Goal: Find specific page/section: Find specific page/section

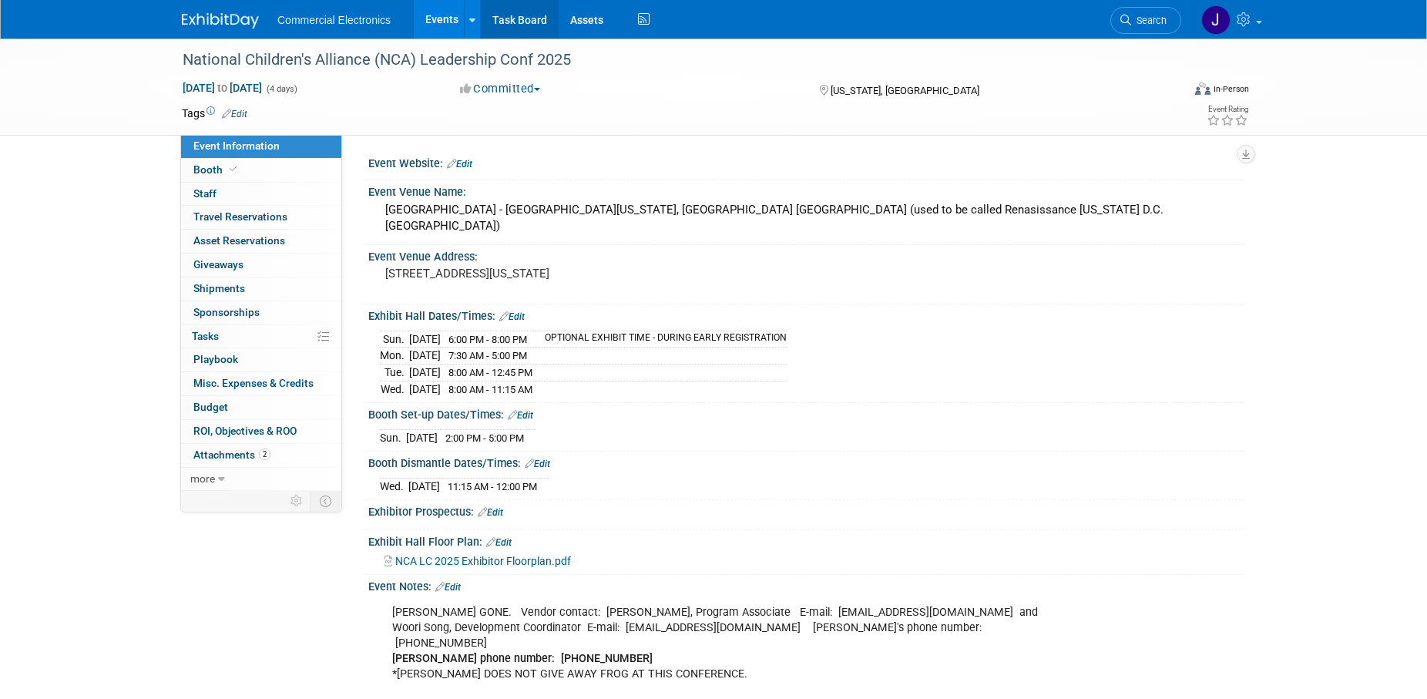
click at [515, 18] on link "Task Board" at bounding box center [520, 19] width 78 height 39
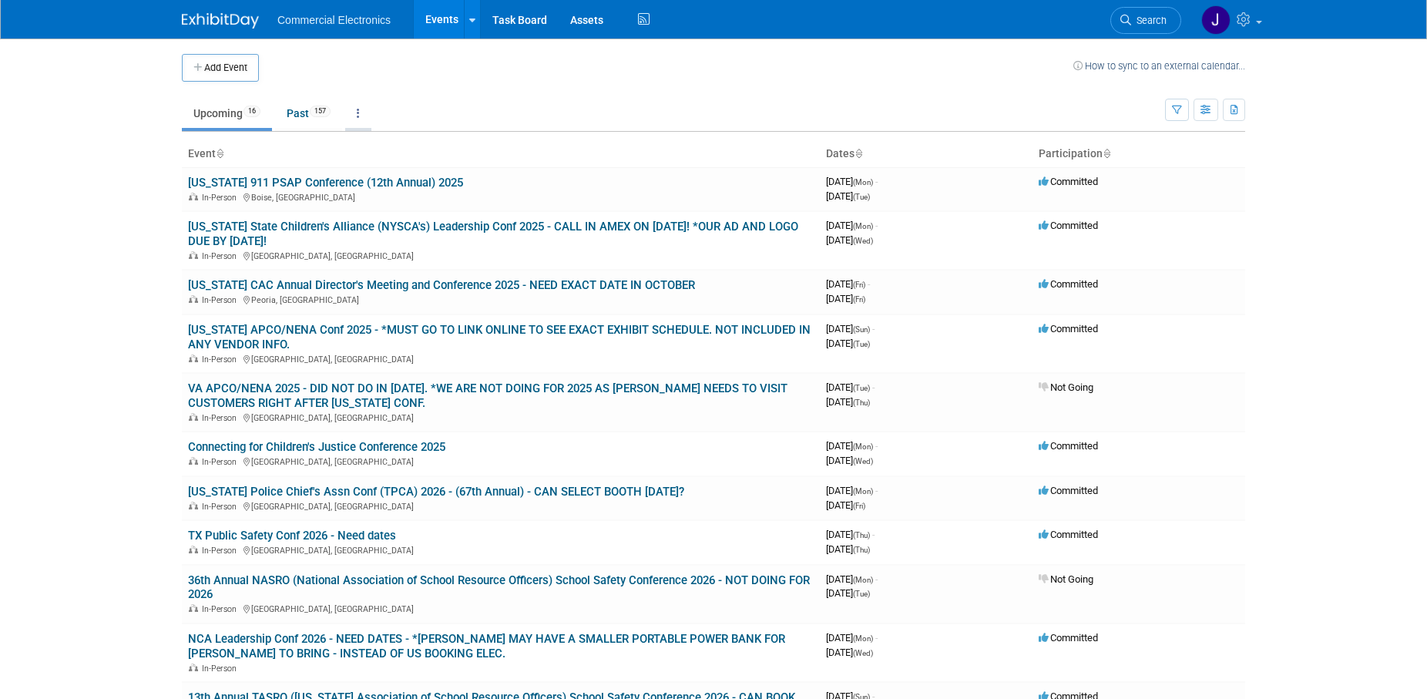
click at [360, 118] on link at bounding box center [358, 113] width 26 height 29
click at [387, 179] on link "Grouped Annually Events grouped by year" at bounding box center [406, 183] width 122 height 34
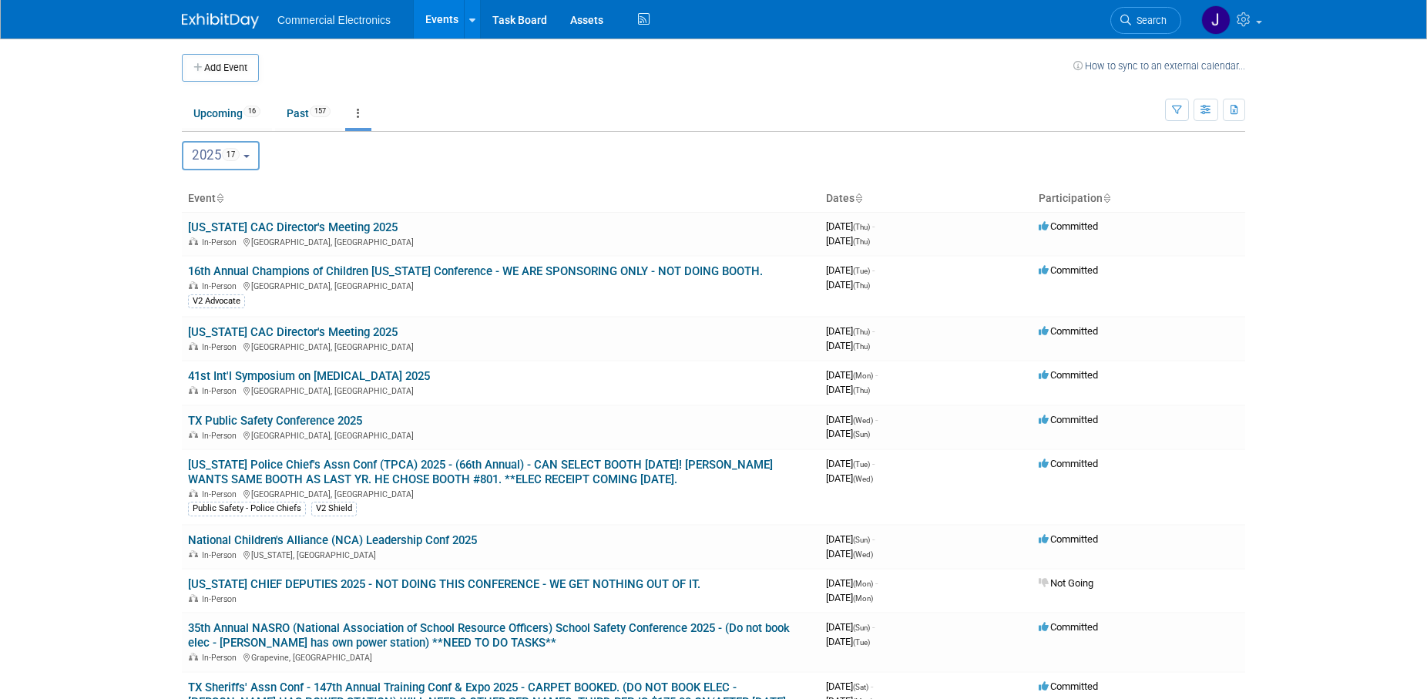
click at [250, 157] on b "button" at bounding box center [246, 156] width 6 height 3
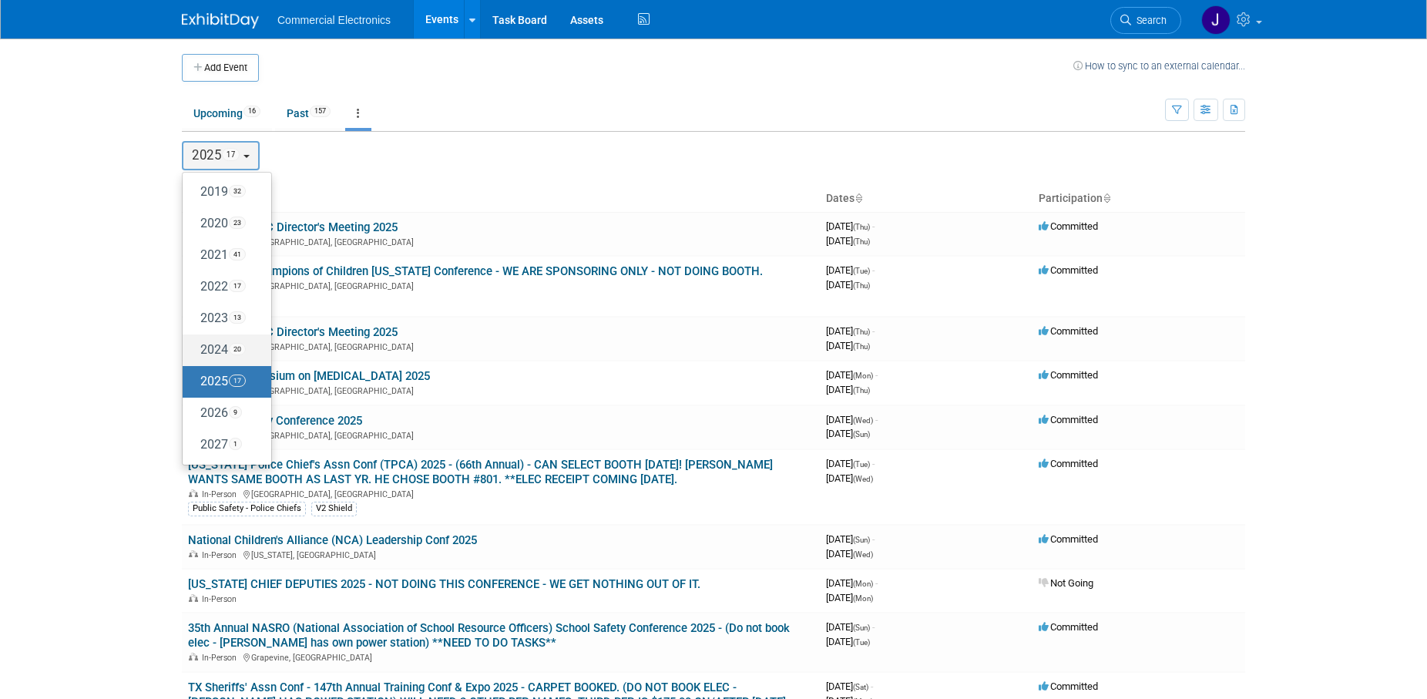
click at [212, 347] on label "2024 20" at bounding box center [222, 349] width 65 height 25
click at [195, 347] on input "2024 20" at bounding box center [190, 349] width 10 height 10
select select "2024"
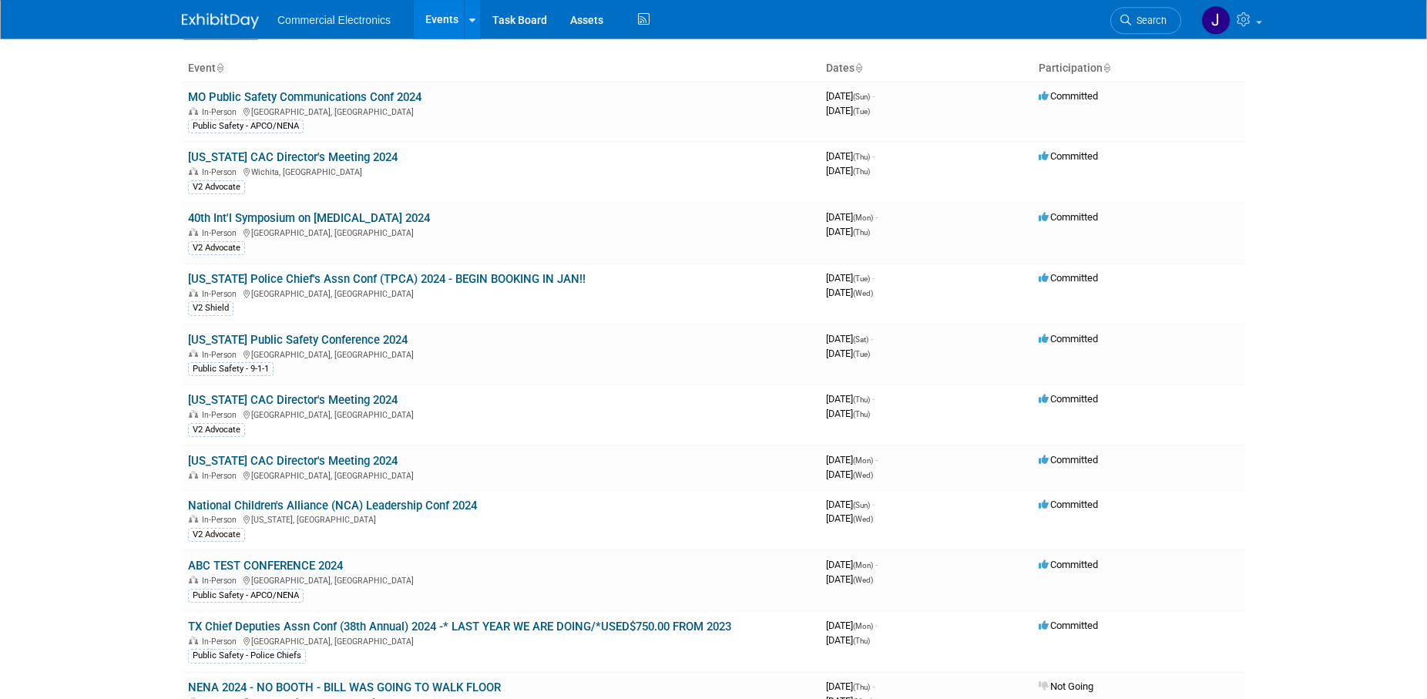
scroll to position [157, 0]
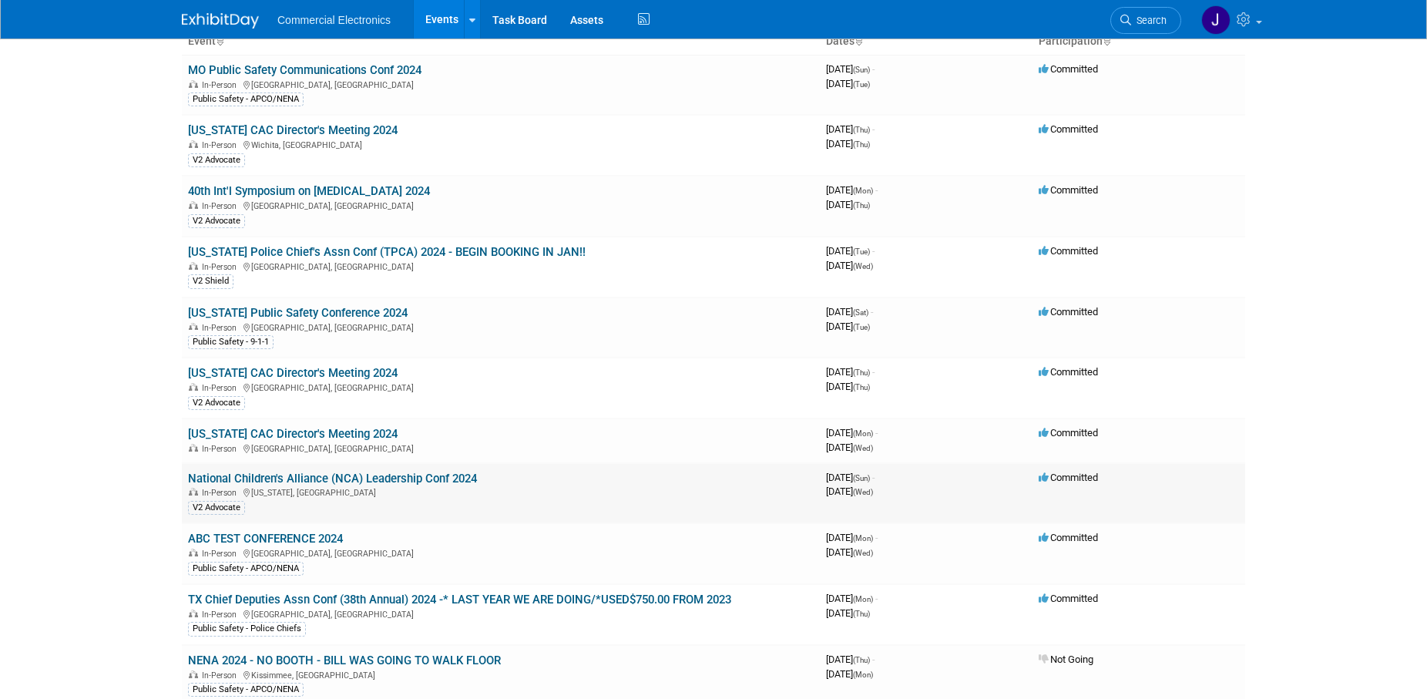
click at [459, 474] on link "National Children's Alliance (NCA) Leadership Conf 2024" at bounding box center [332, 478] width 289 height 14
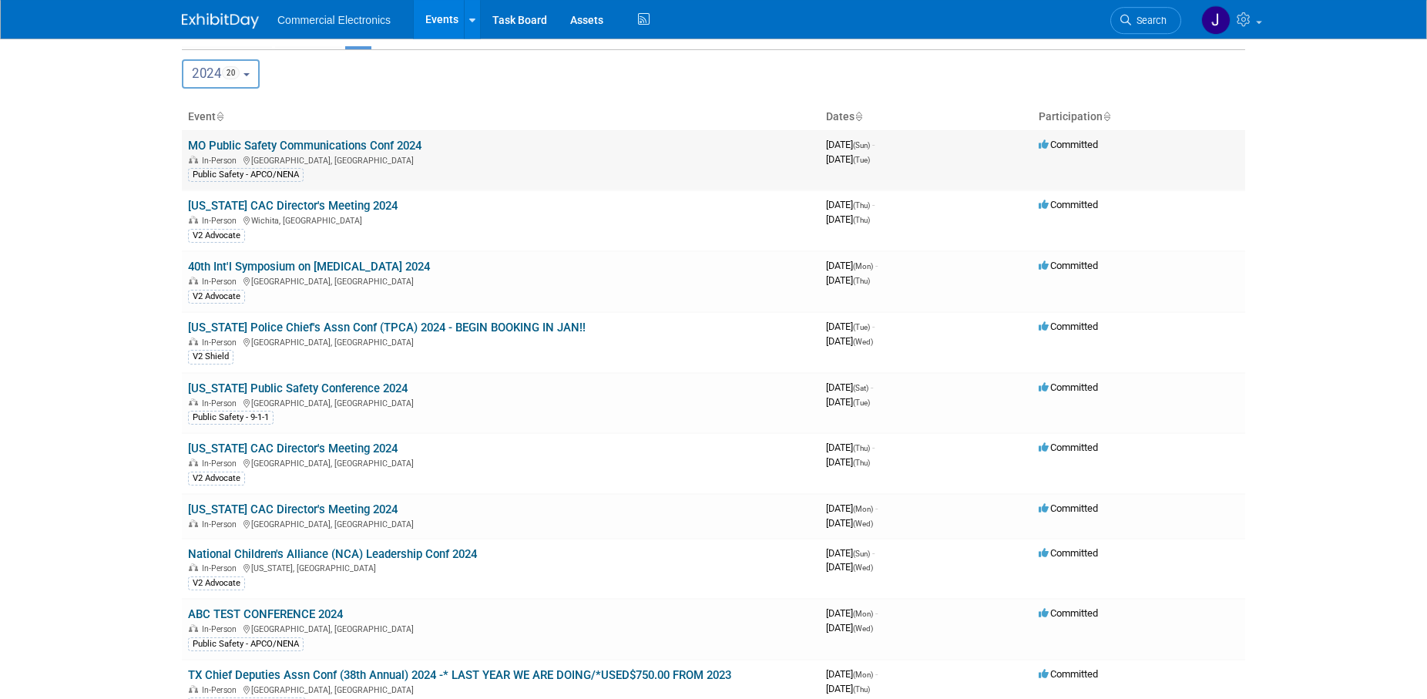
scroll to position [0, 0]
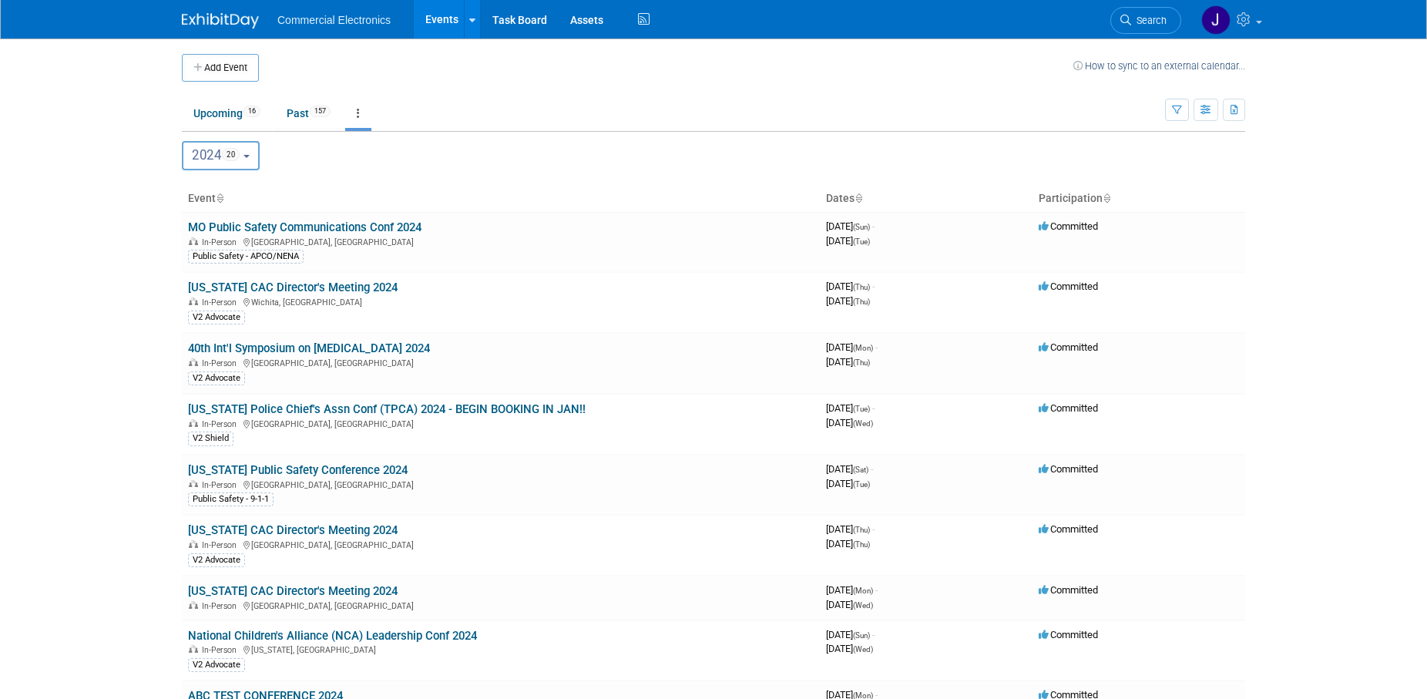
click at [259, 159] on button "2024 20" at bounding box center [221, 155] width 78 height 29
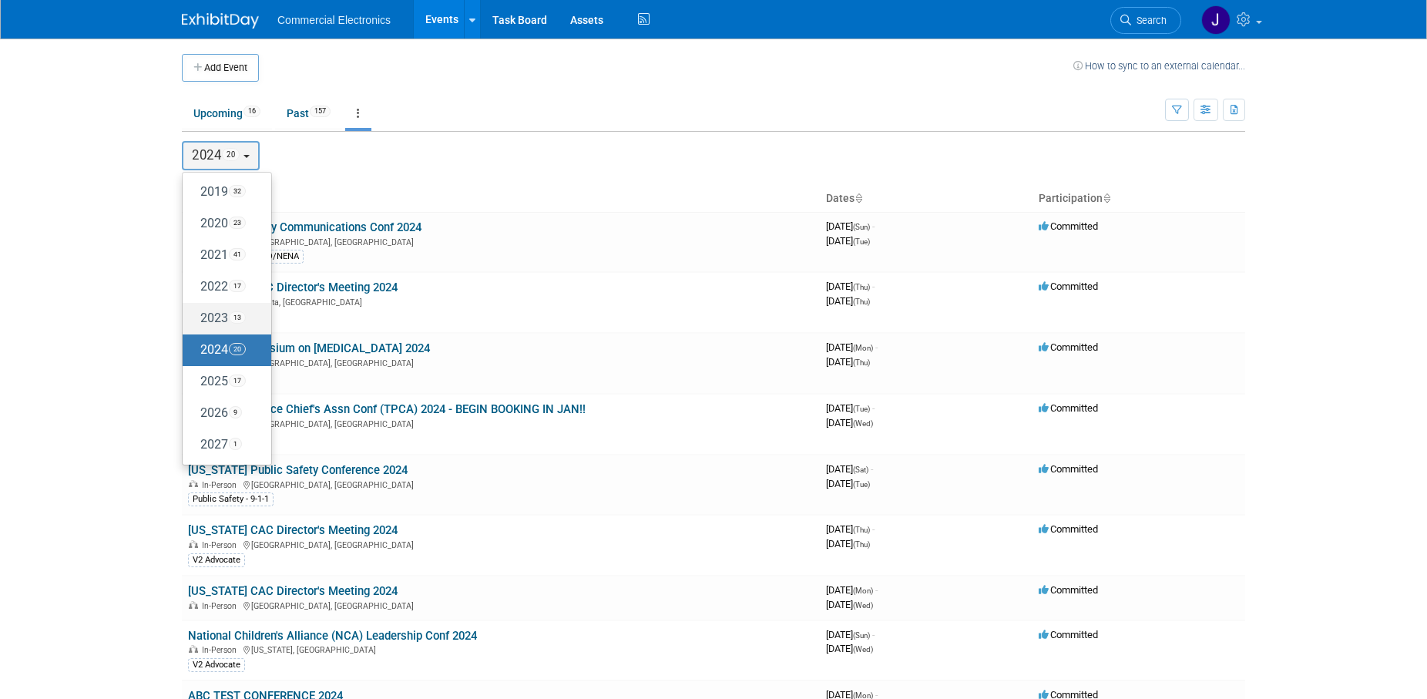
click at [220, 316] on label "2023 13" at bounding box center [222, 318] width 65 height 25
click at [195, 316] on input "2023 13" at bounding box center [190, 318] width 10 height 10
select select "2023"
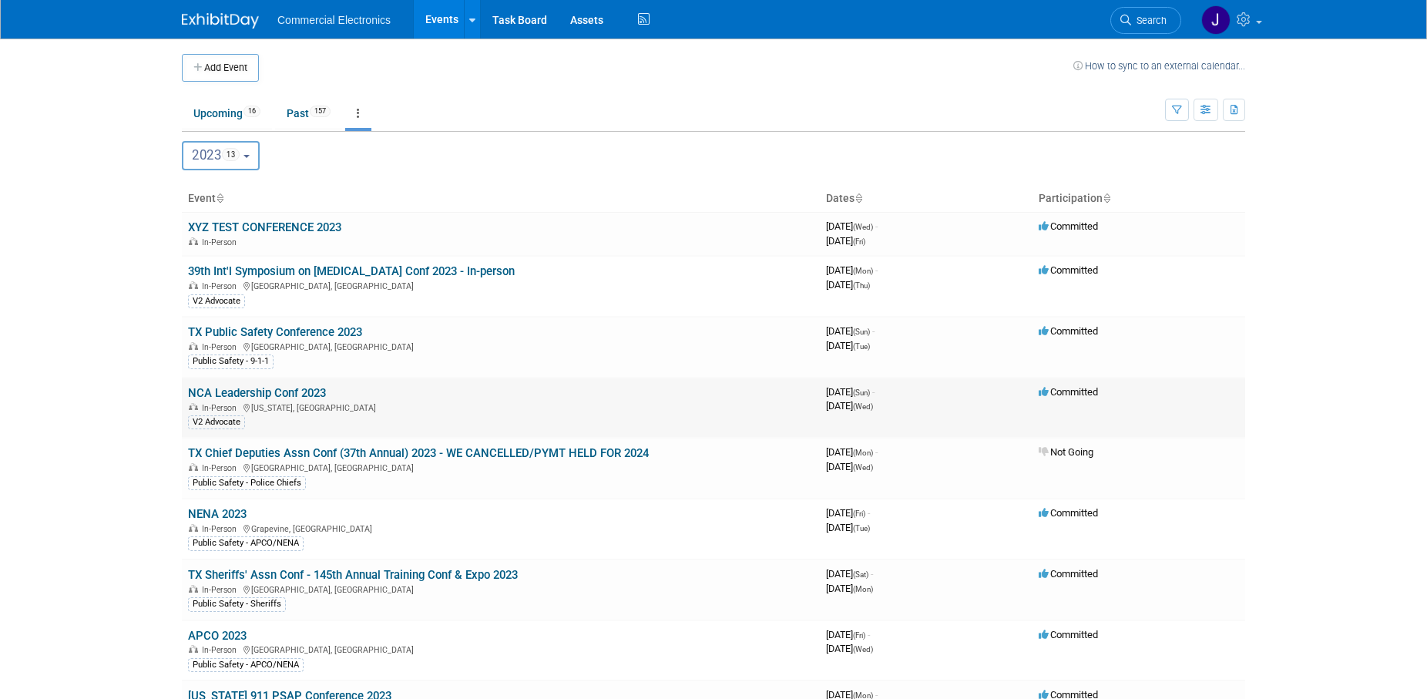
click at [312, 394] on link "NCA Leadership Conf 2023" at bounding box center [257, 393] width 138 height 14
